Goal: Navigation & Orientation: Find specific page/section

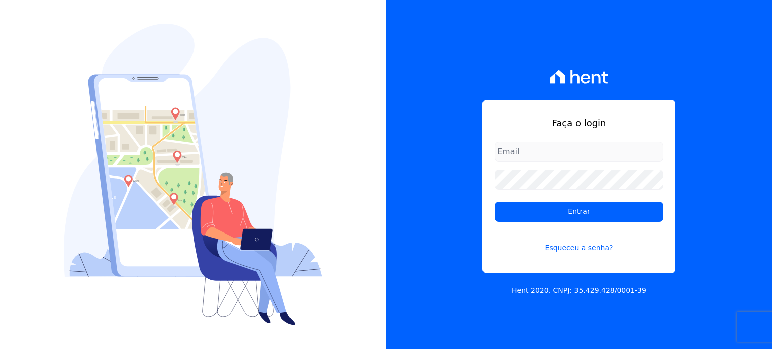
type input "[EMAIL_ADDRESS][PERSON_NAME][DOMAIN_NAME]"
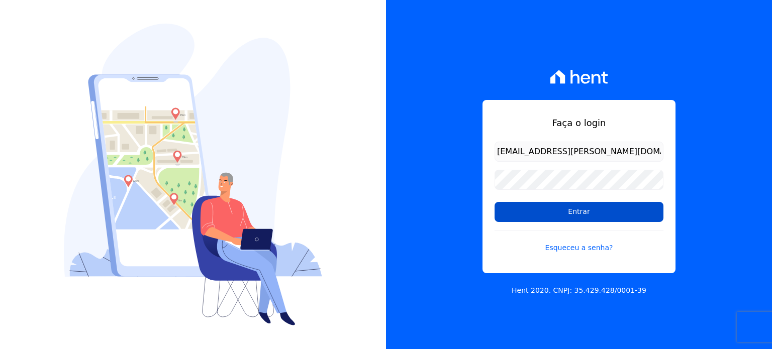
click at [564, 202] on input "Entrar" at bounding box center [578, 212] width 169 height 20
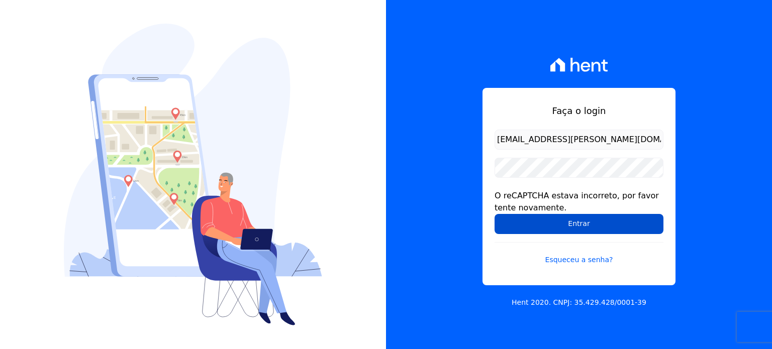
click at [529, 228] on input "Entrar" at bounding box center [578, 224] width 169 height 20
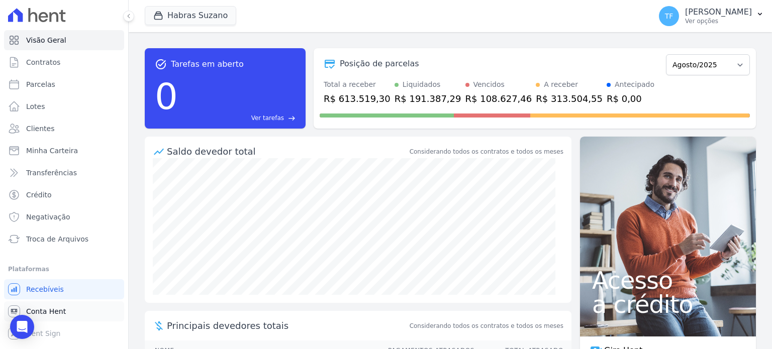
click at [50, 312] on span "Conta Hent" at bounding box center [46, 311] width 40 height 10
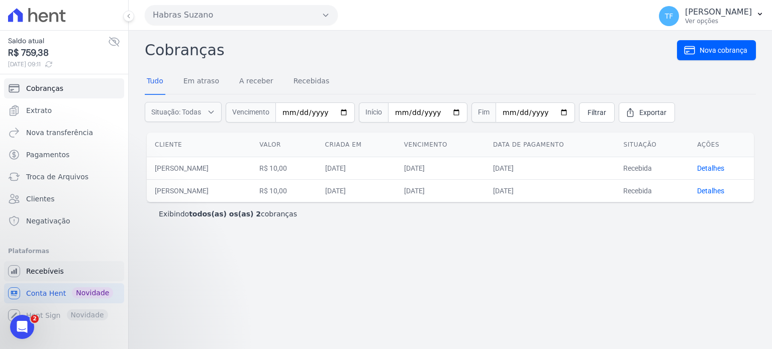
click at [60, 267] on link "Recebíveis" at bounding box center [64, 271] width 120 height 20
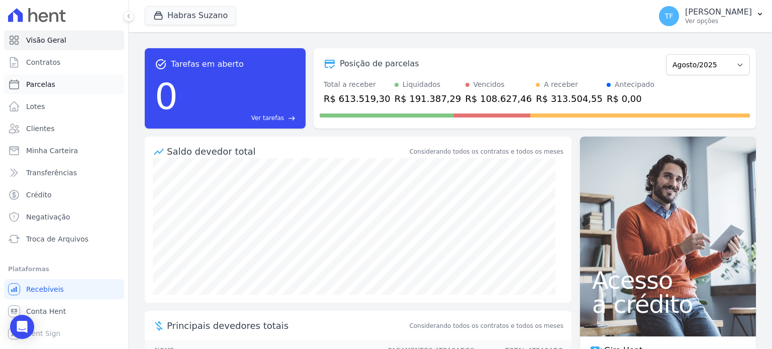
click at [51, 81] on span "Parcelas" at bounding box center [40, 84] width 29 height 10
select select
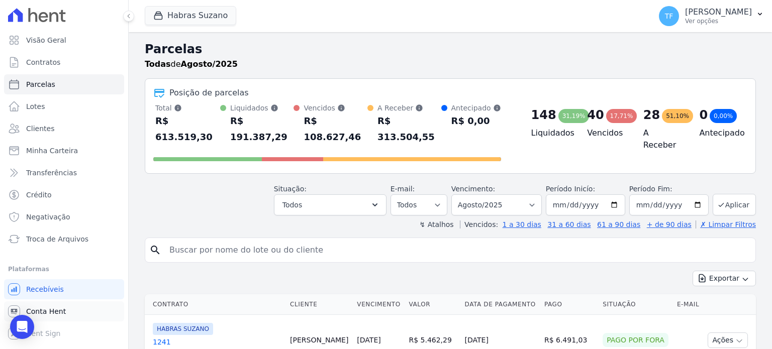
click at [60, 302] on link "Conta Hent" at bounding box center [64, 311] width 120 height 20
click at [60, 306] on span "Conta Hent" at bounding box center [46, 311] width 40 height 10
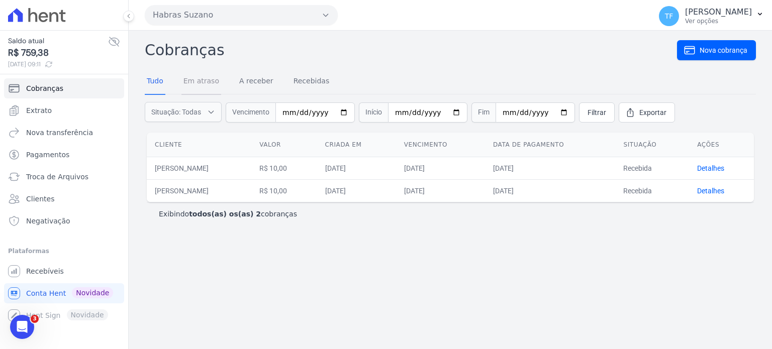
click at [189, 82] on link "Em atraso" at bounding box center [201, 82] width 40 height 26
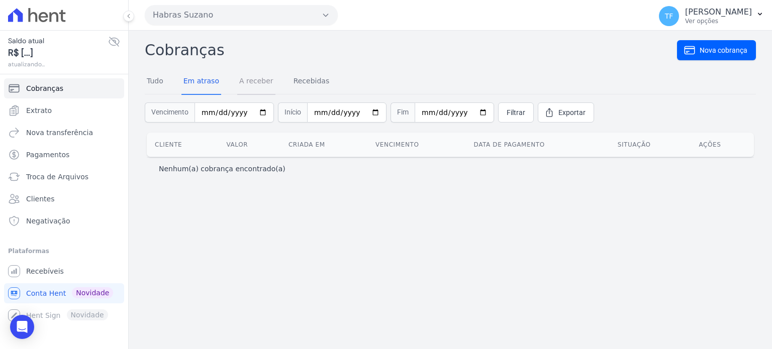
click at [243, 82] on link "A receber" at bounding box center [256, 82] width 38 height 26
click at [297, 75] on link "Recebidas" at bounding box center [311, 82] width 40 height 26
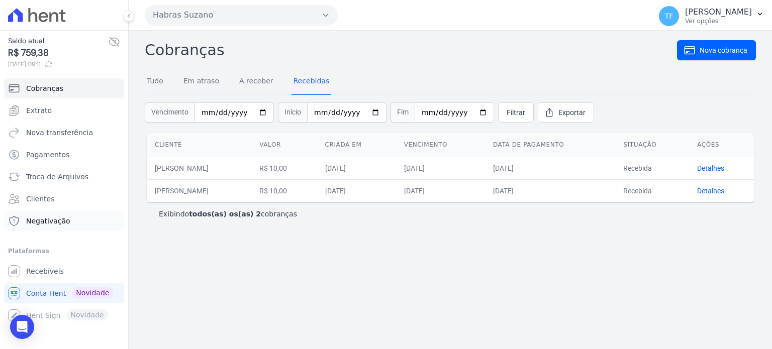
click at [51, 223] on span "Negativação" at bounding box center [48, 221] width 44 height 10
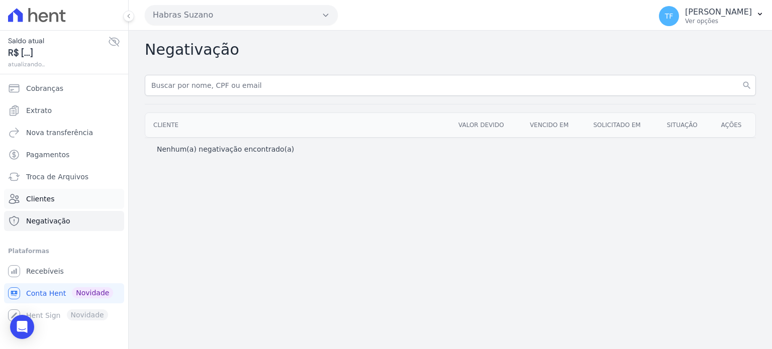
click at [49, 194] on span "Clientes" at bounding box center [40, 199] width 28 height 10
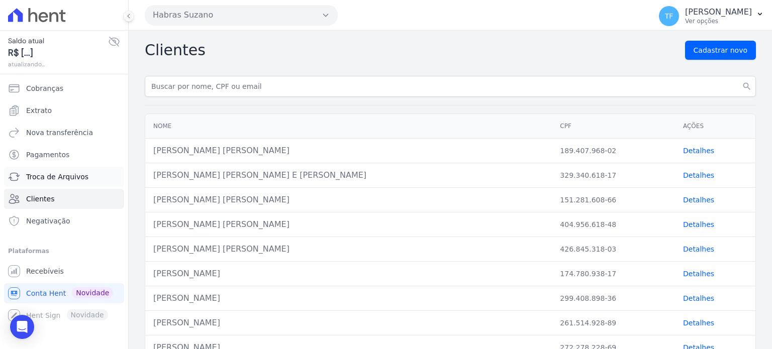
click at [54, 181] on span "Troca de Arquivos" at bounding box center [57, 177] width 62 height 10
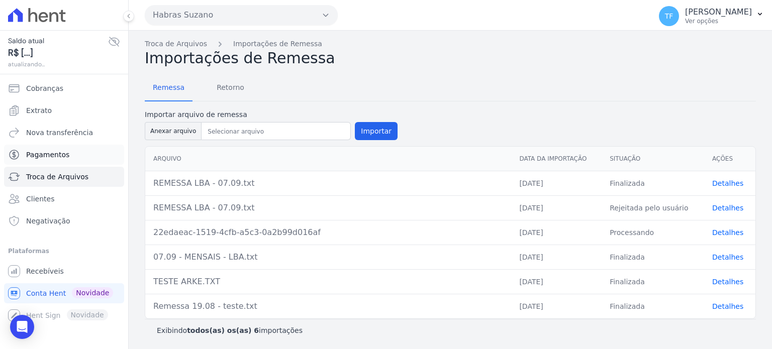
click at [56, 157] on span "Pagamentos" at bounding box center [47, 155] width 43 height 10
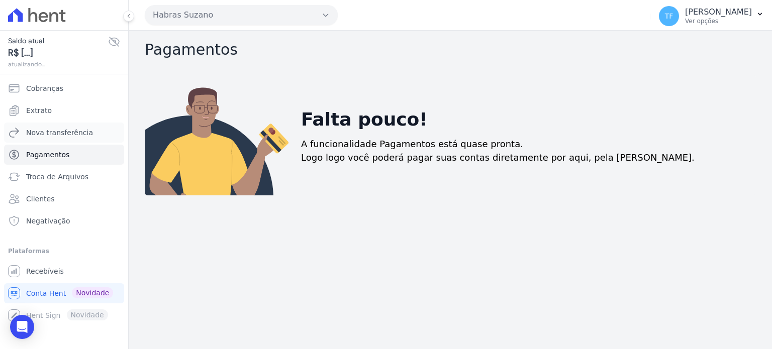
click at [57, 139] on link "Nova transferência" at bounding box center [64, 133] width 120 height 20
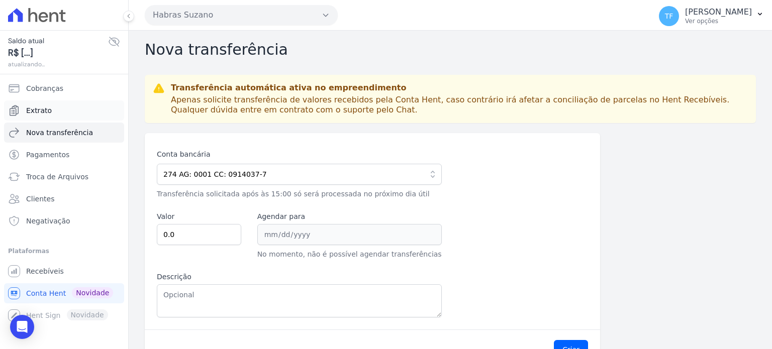
click at [52, 107] on link "Extrato" at bounding box center [64, 110] width 120 height 20
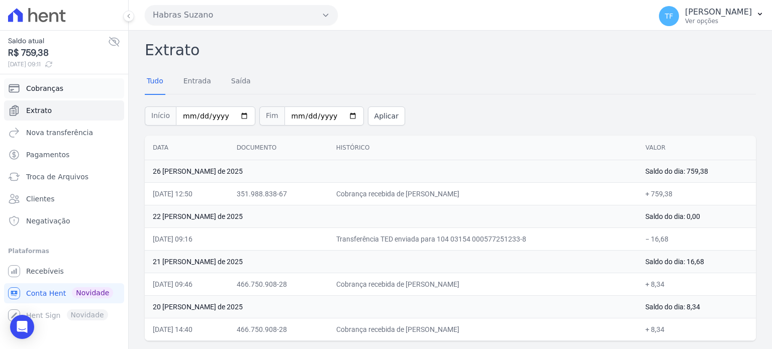
click at [80, 93] on link "Cobranças" at bounding box center [64, 88] width 120 height 20
